Goal: Task Accomplishment & Management: Use online tool/utility

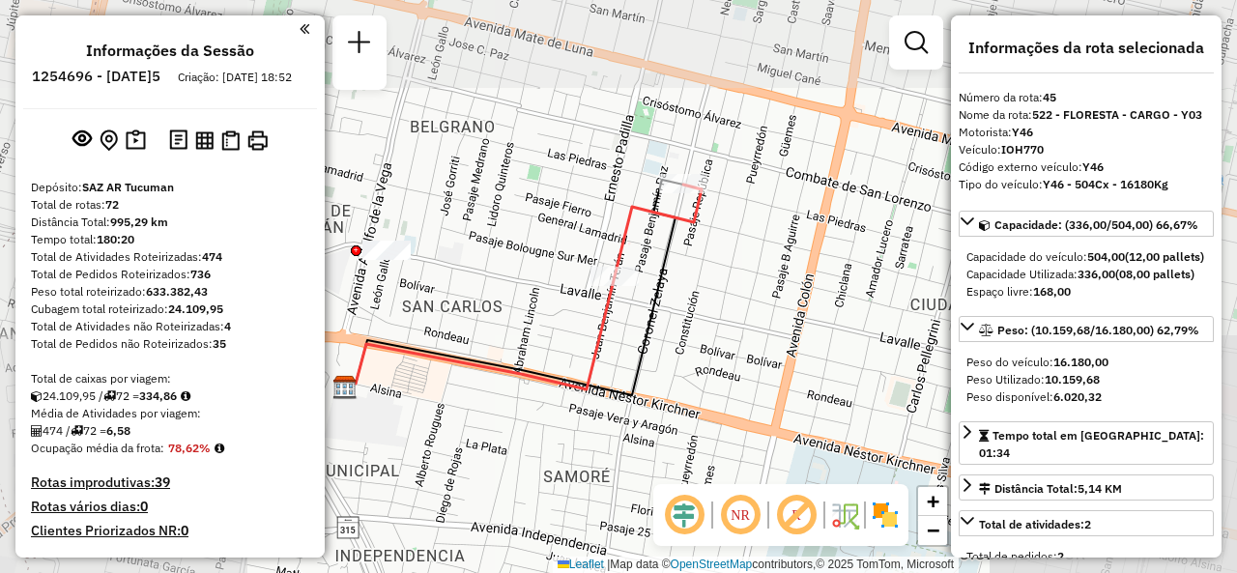
select select "**********"
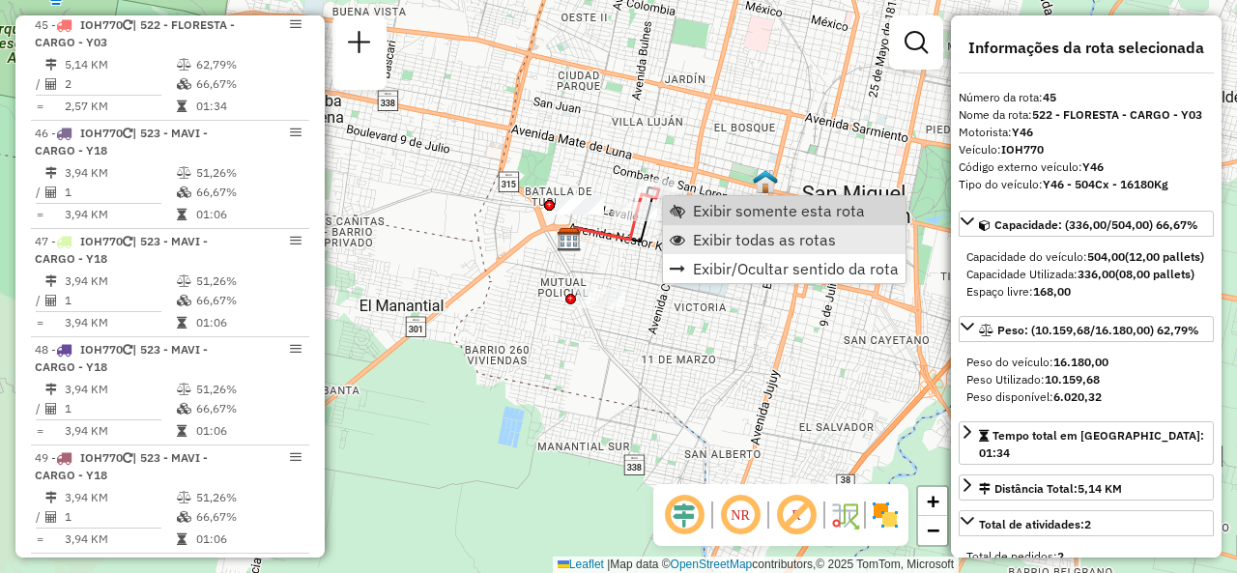
scroll to position [6082, 0]
click at [716, 244] on span "Exibir todas as rotas" at bounding box center [764, 239] width 143 height 15
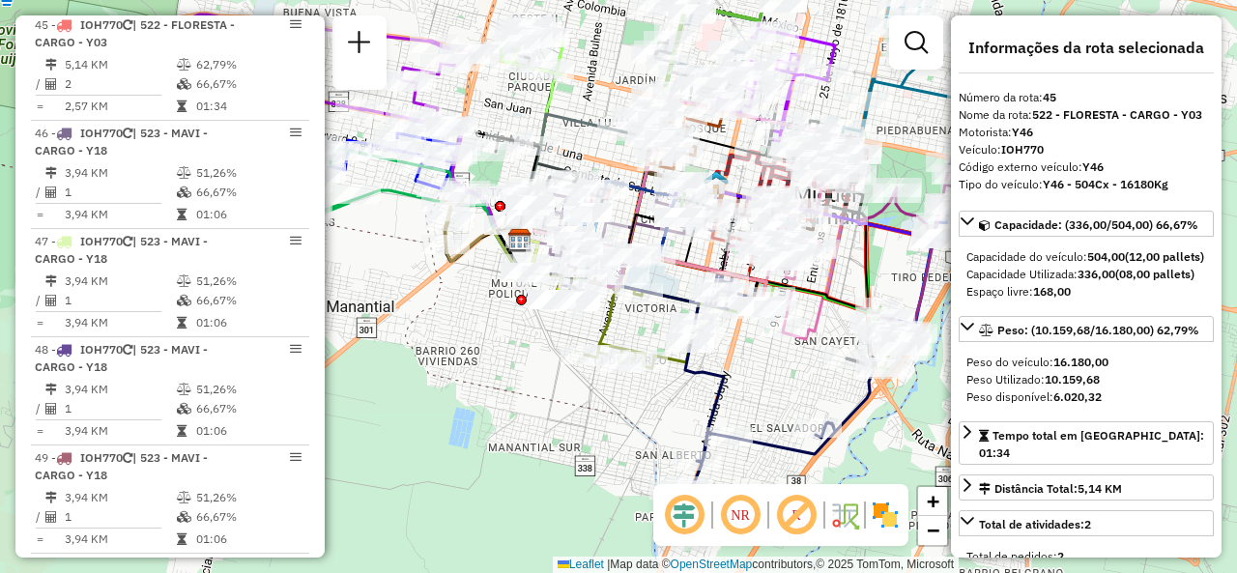
drag, startPoint x: 636, startPoint y: 108, endPoint x: 586, endPoint y: 108, distance: 50.3
click at [586, 108] on div "Janela de atendimento Grade de atendimento Capacidade Transportadoras Veículos …" at bounding box center [618, 286] width 1237 height 573
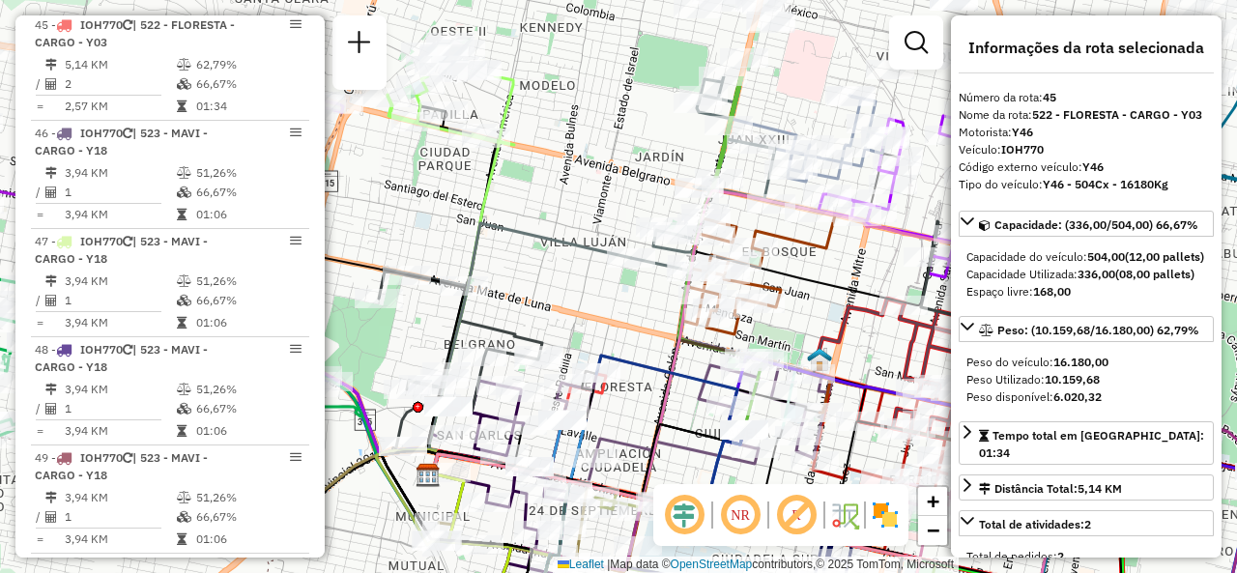
drag, startPoint x: 584, startPoint y: 55, endPoint x: 536, endPoint y: 190, distance: 143.7
click at [536, 192] on div "Janela de atendimento Grade de atendimento Capacidade Transportadoras Veículos …" at bounding box center [618, 286] width 1237 height 573
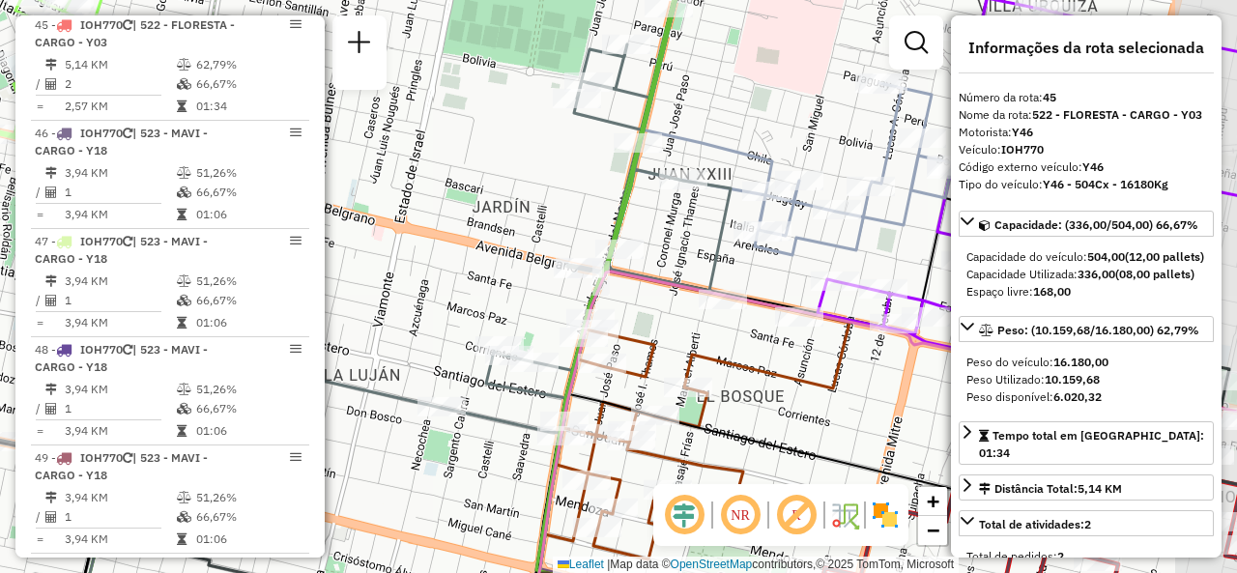
drag, startPoint x: 673, startPoint y: 177, endPoint x: 576, endPoint y: 217, distance: 104.5
click at [576, 217] on div "Janela de atendimento Grade de atendimento Capacidade Transportadoras Veículos …" at bounding box center [618, 286] width 1237 height 573
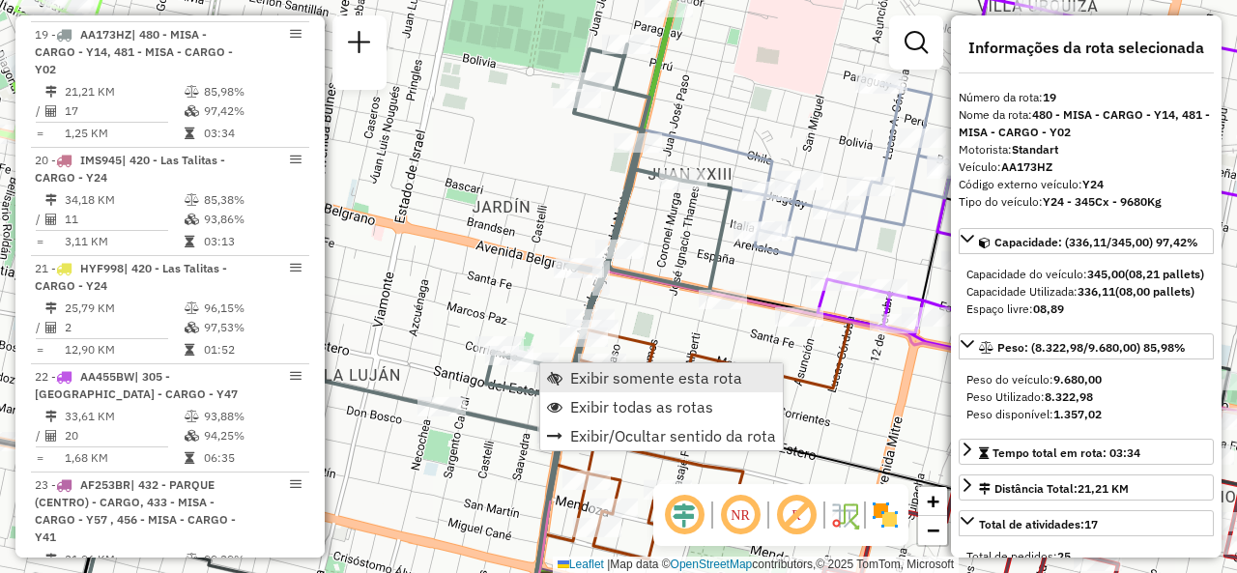
scroll to position [3187, 0]
click at [600, 380] on span "Exibir somente esta rota" at bounding box center [656, 377] width 172 height 15
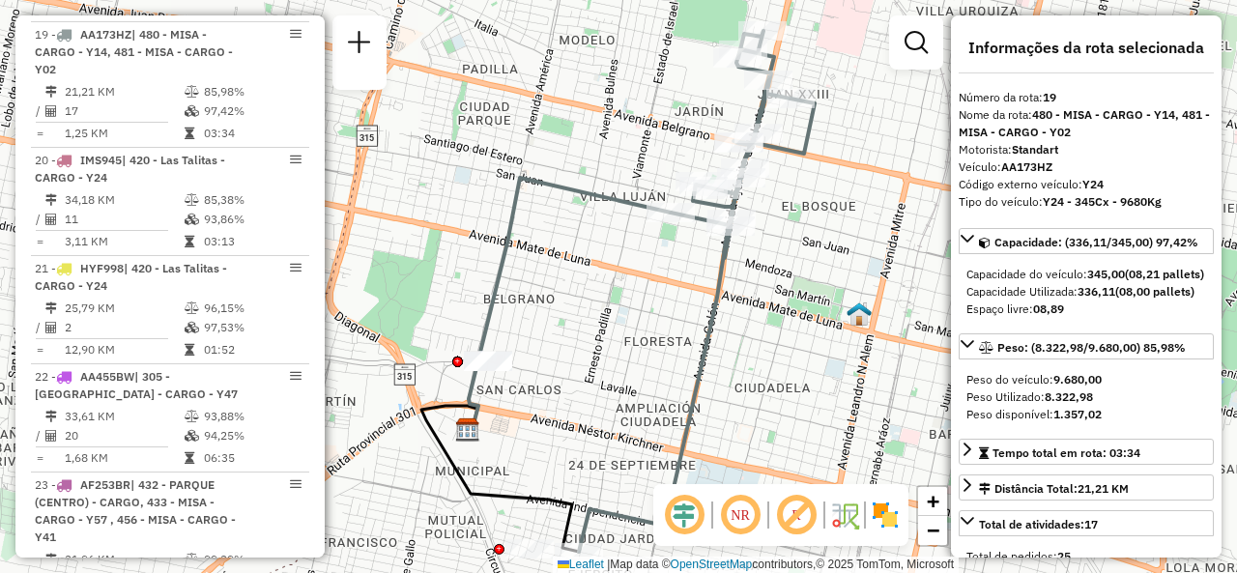
drag, startPoint x: 648, startPoint y: 248, endPoint x: 611, endPoint y: 305, distance: 67.8
click at [611, 305] on div "Janela de atendimento Grade de atendimento Capacidade Transportadoras Veículos …" at bounding box center [618, 286] width 1237 height 573
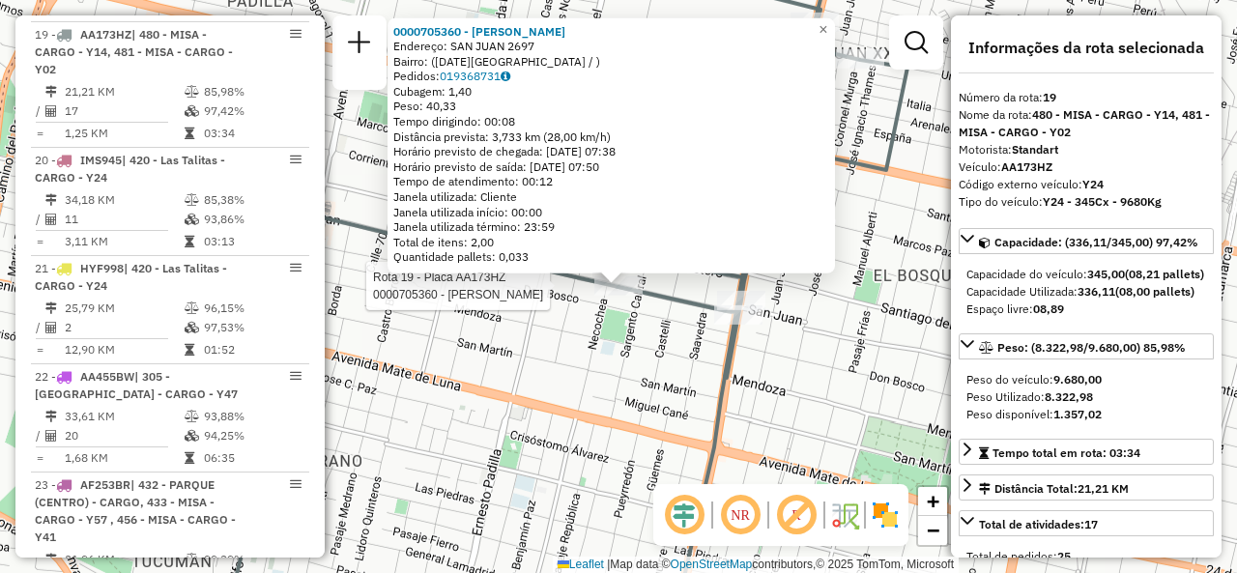
click at [616, 343] on div "Rota 19 - Placa AA173HZ 0000705360 - [PERSON_NAME] Del Valle 0000705360 - Andra…" at bounding box center [618, 286] width 1237 height 573
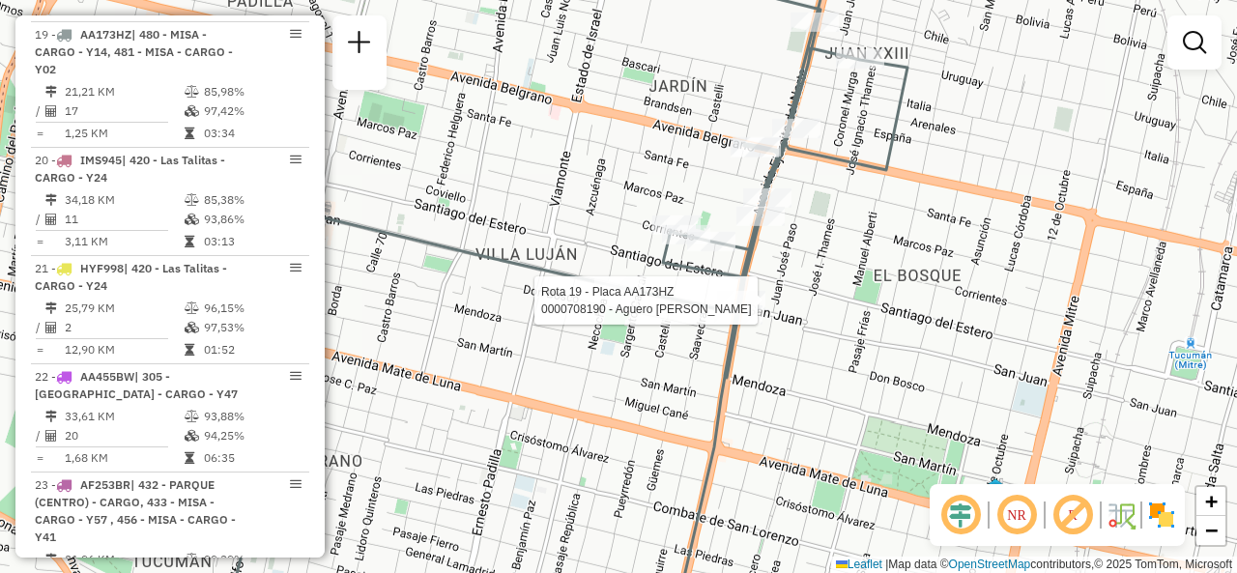
select select "**********"
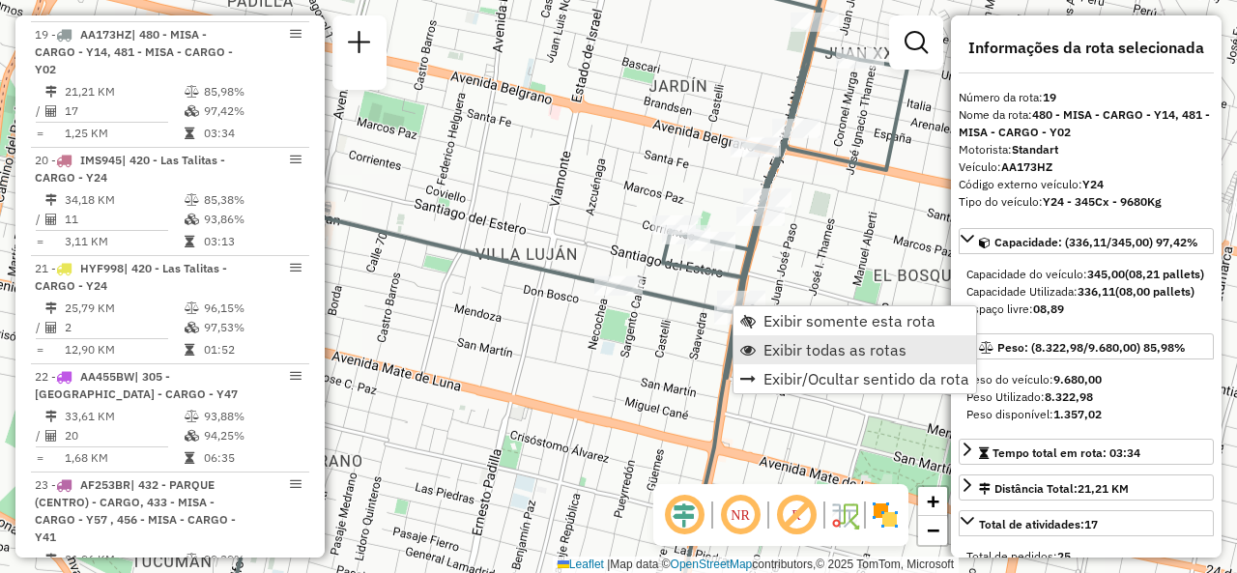
click at [778, 348] on span "Exibir todas as rotas" at bounding box center [835, 349] width 143 height 15
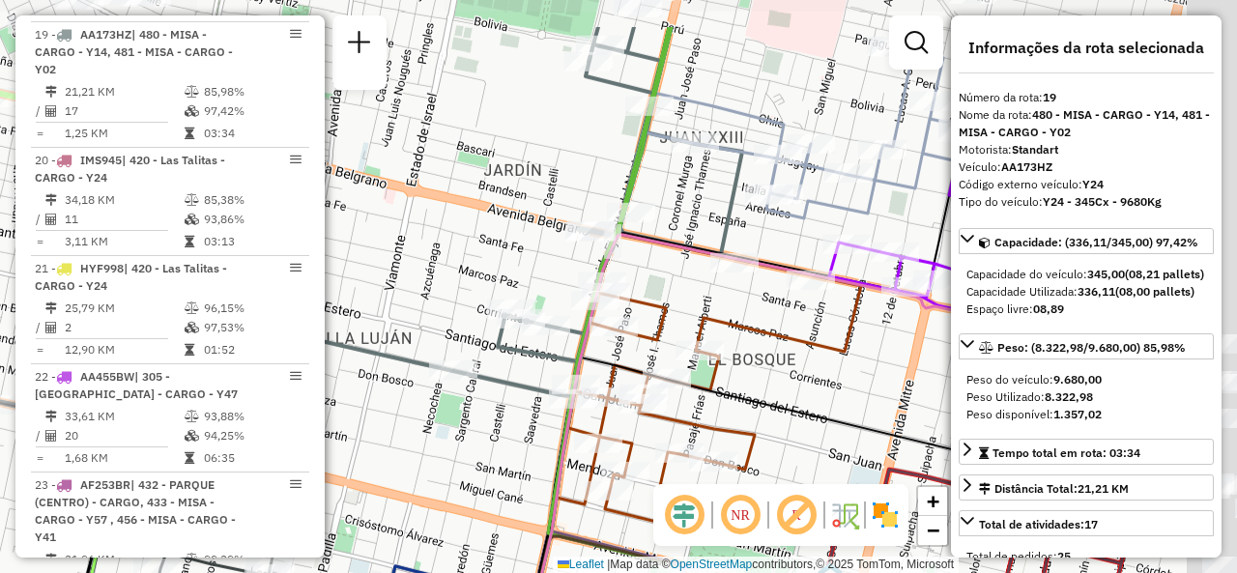
drag, startPoint x: 632, startPoint y: 135, endPoint x: 580, endPoint y: 170, distance: 62.7
click at [520, 171] on div "Janela de atendimento Grade de atendimento Capacidade Transportadoras Veículos …" at bounding box center [618, 286] width 1237 height 573
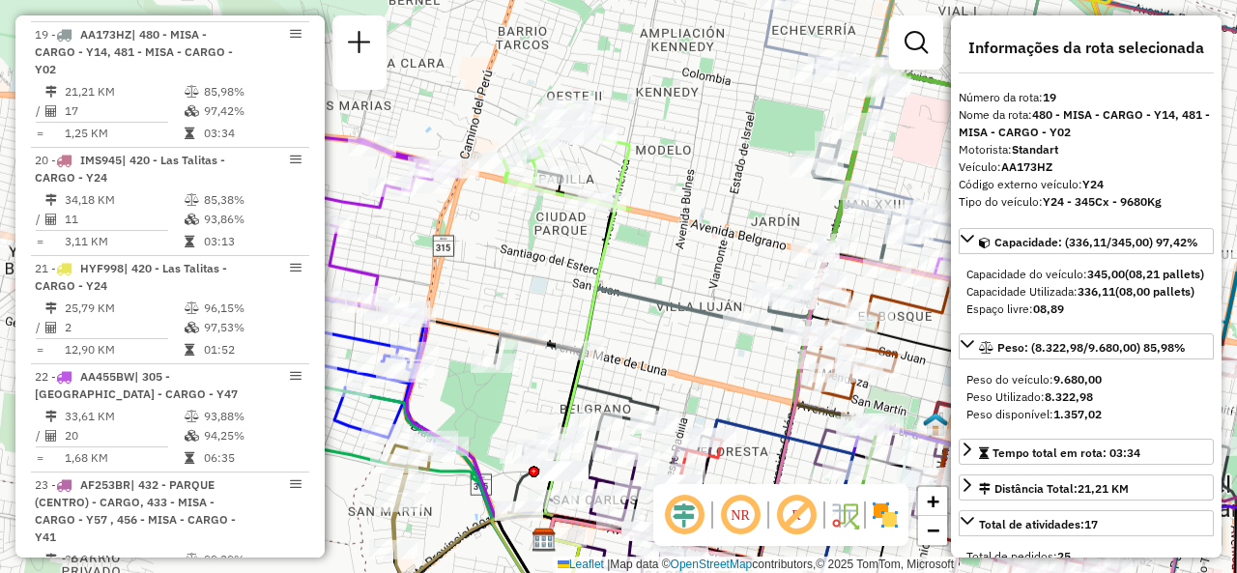
drag, startPoint x: 511, startPoint y: 154, endPoint x: 780, endPoint y: 209, distance: 274.3
click at [780, 209] on div "Janela de atendimento Grade de atendimento Capacidade Transportadoras Veículos …" at bounding box center [618, 286] width 1237 height 573
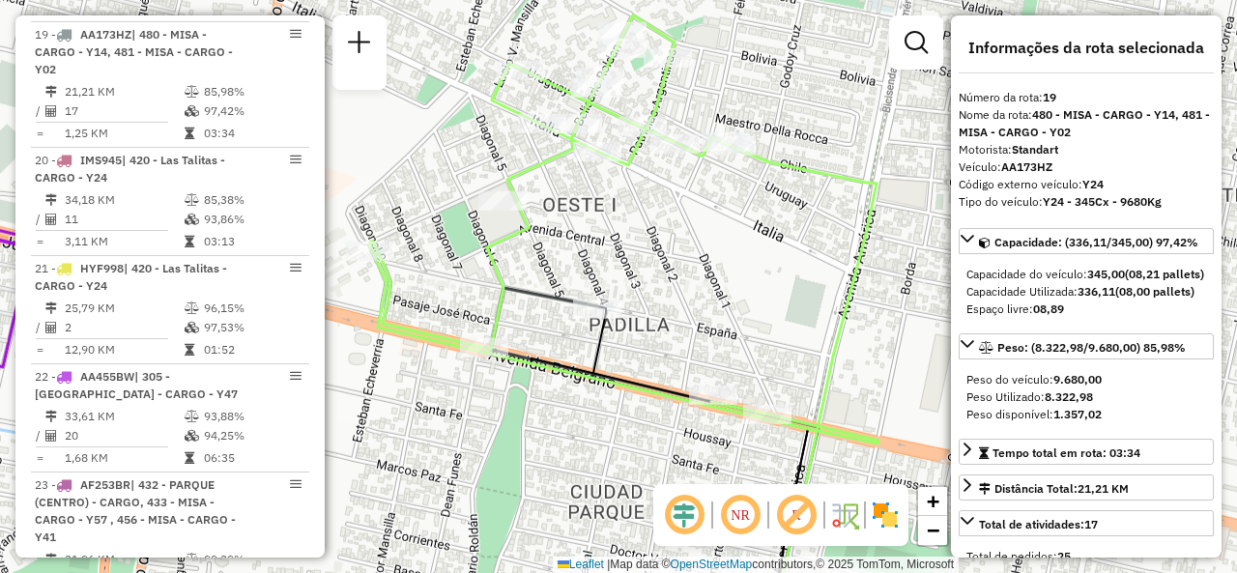
drag, startPoint x: 734, startPoint y: 200, endPoint x: 712, endPoint y: 248, distance: 52.8
click at [712, 254] on div "Janela de atendimento Grade de atendimento Capacidade Transportadoras Veículos …" at bounding box center [618, 286] width 1237 height 573
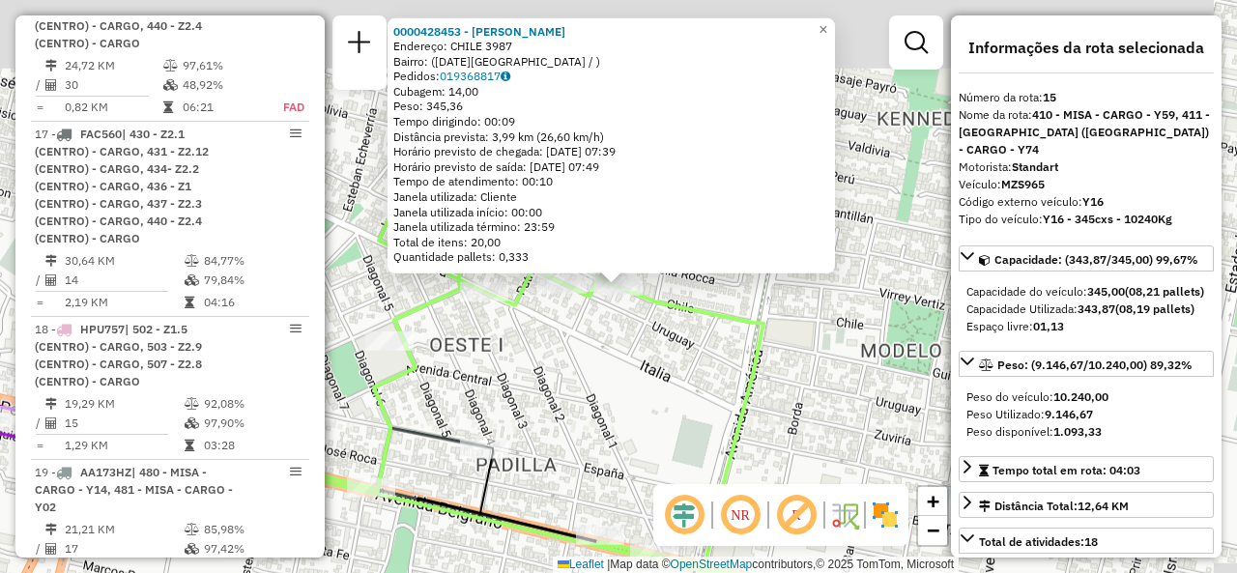
scroll to position [2513, 0]
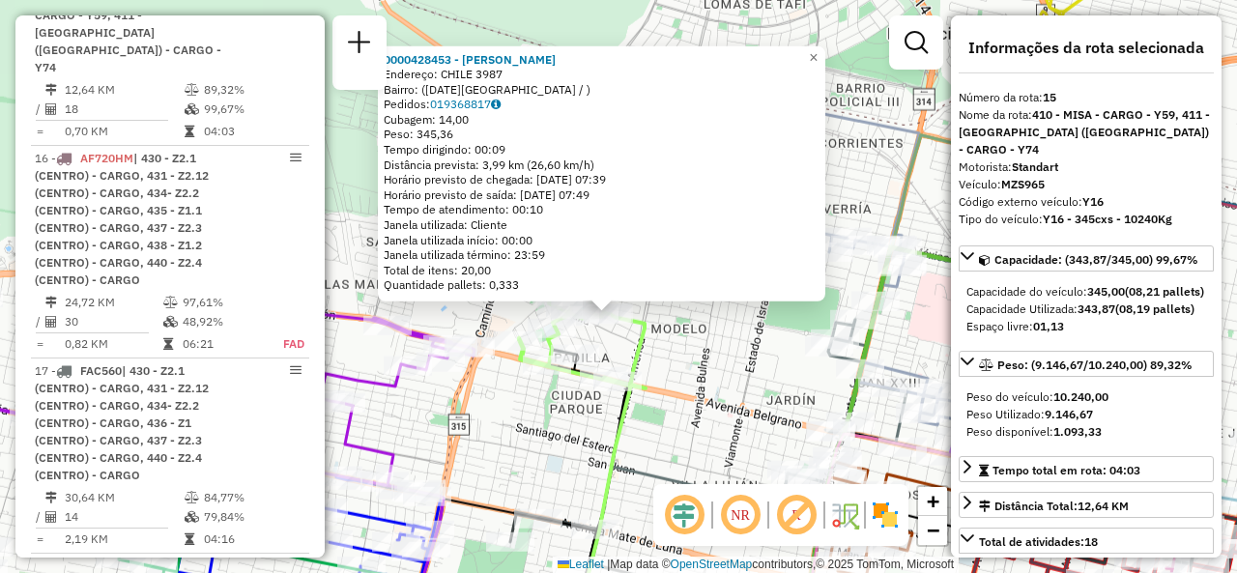
click at [656, 319] on div "0000428453 - [PERSON_NAME]: [GEOGRAPHIC_DATA] 3987 Bairro: ([DATE][GEOGRAPHIC_D…" at bounding box center [618, 286] width 1237 height 573
